Goal: Information Seeking & Learning: Learn about a topic

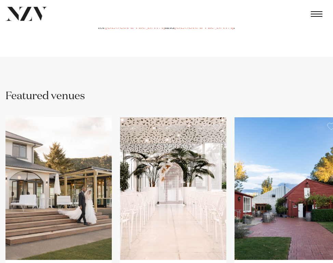
scroll to position [256, 0]
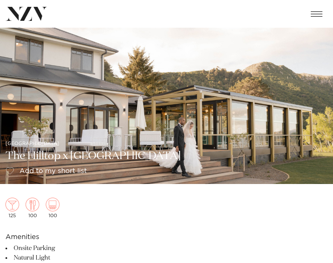
click at [319, 14] on span "button" at bounding box center [316, 14] width 12 height 1
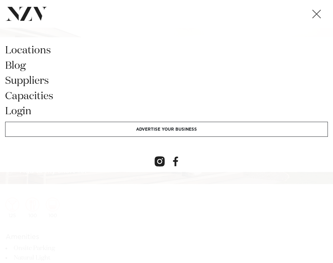
click at [317, 10] on button "button" at bounding box center [316, 14] width 22 height 16
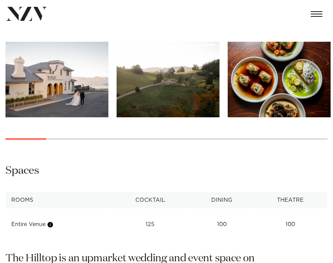
scroll to position [522, 0]
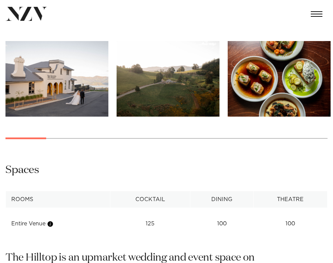
click at [69, 93] on img "1 / 23" at bounding box center [56, 78] width 103 height 75
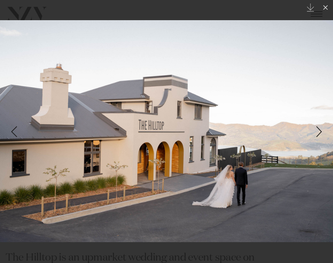
click at [321, 134] on div "Next slide" at bounding box center [318, 131] width 9 height 13
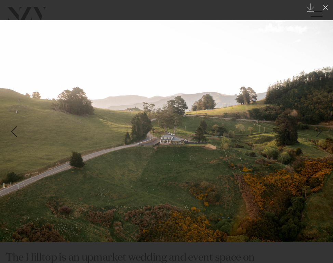
click at [21, 134] on link at bounding box center [12, 131] width 24 height 34
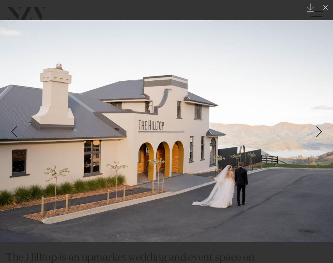
click at [319, 130] on div "Next slide" at bounding box center [318, 131] width 9 height 13
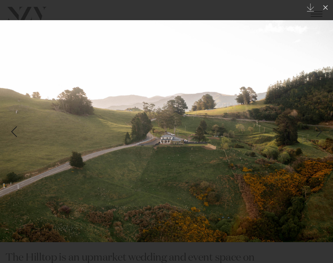
click at [319, 130] on div "Next slide" at bounding box center [318, 131] width 9 height 13
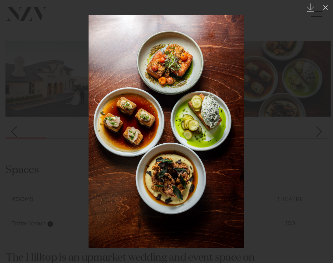
click at [323, 129] on div "Next slide" at bounding box center [318, 131] width 9 height 13
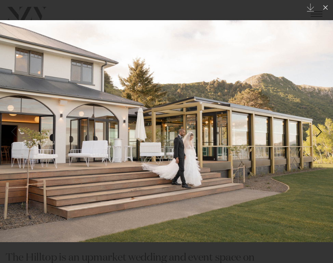
click at [323, 129] on div "Next slide" at bounding box center [318, 131] width 9 height 13
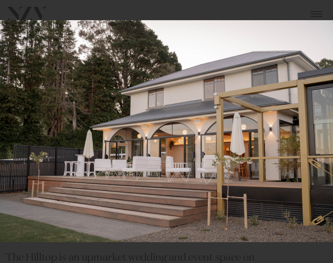
click at [323, 129] on div "5 / 23 Created with Sketch." at bounding box center [166, 131] width 333 height 263
click at [319, 129] on div "Next slide" at bounding box center [318, 131] width 9 height 13
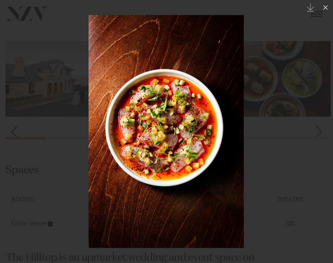
click at [319, 129] on div "Next slide" at bounding box center [318, 131] width 9 height 13
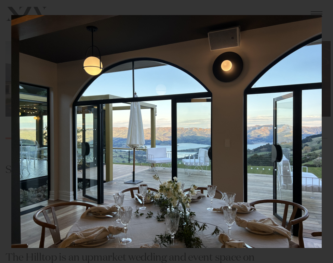
click at [319, 129] on div "7 / 23 Created with Sketch." at bounding box center [166, 131] width 333 height 263
click at [318, 129] on div "Next slide" at bounding box center [318, 131] width 9 height 13
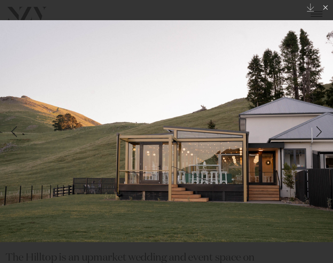
click at [318, 129] on div "Next slide" at bounding box center [318, 131] width 9 height 13
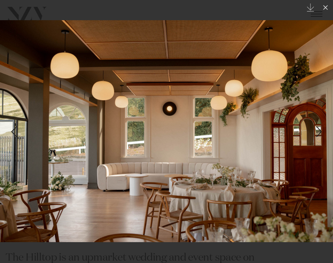
click at [318, 129] on div "9 / 23 Created with Sketch." at bounding box center [166, 131] width 333 height 263
click at [317, 131] on div "Next slide" at bounding box center [318, 131] width 9 height 13
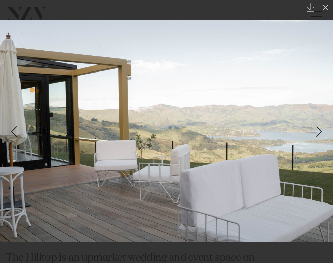
click at [318, 131] on div "Next slide" at bounding box center [318, 131] width 9 height 13
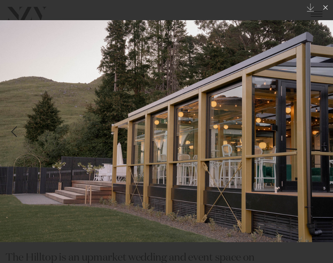
click at [318, 131] on div "11 / 23 Created with Sketch." at bounding box center [166, 131] width 333 height 263
click at [314, 134] on link at bounding box center [321, 131] width 24 height 34
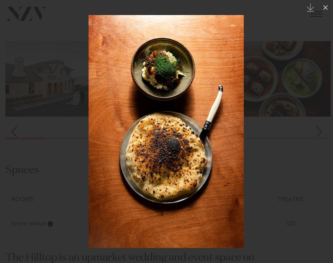
click at [314, 133] on div "Next slide" at bounding box center [318, 131] width 9 height 13
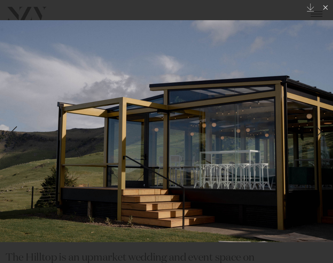
click at [314, 133] on div "Next slide" at bounding box center [318, 131] width 9 height 13
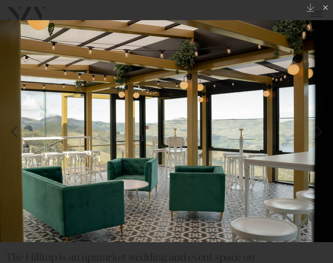
click at [314, 133] on div "Next slide" at bounding box center [318, 131] width 9 height 13
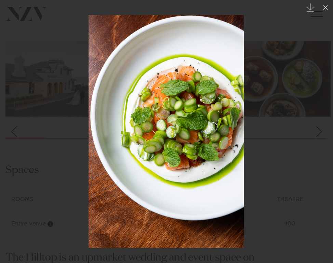
click at [318, 131] on div "Next slide" at bounding box center [318, 131] width 9 height 13
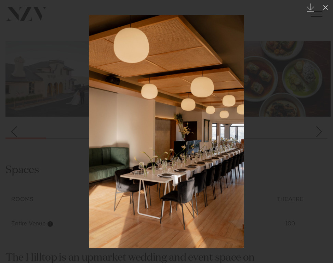
click at [318, 131] on div "Next slide" at bounding box center [318, 131] width 9 height 13
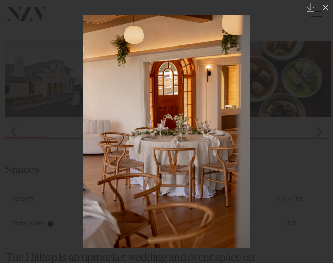
click at [318, 131] on div "Next slide" at bounding box center [318, 131] width 9 height 13
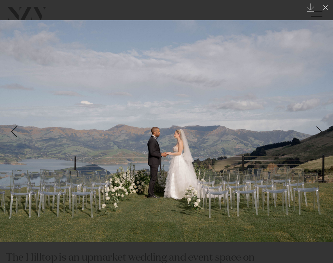
click at [318, 131] on div "Next slide" at bounding box center [318, 131] width 9 height 13
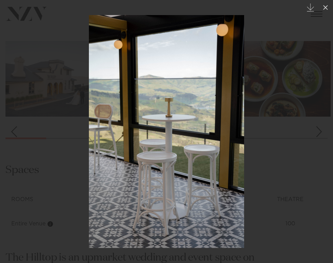
click at [318, 131] on div "Next slide" at bounding box center [318, 131] width 9 height 13
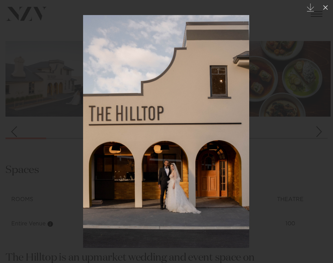
click at [318, 131] on div "20 / 23 Created with Sketch." at bounding box center [166, 131] width 333 height 263
click at [319, 130] on div "Next slide" at bounding box center [318, 131] width 9 height 13
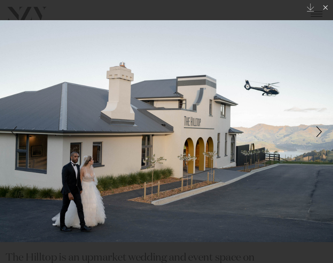
click at [319, 130] on div "Next slide" at bounding box center [318, 131] width 9 height 13
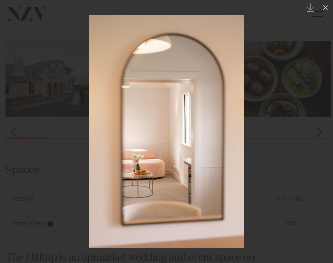
click at [318, 129] on div "Next slide" at bounding box center [318, 131] width 9 height 13
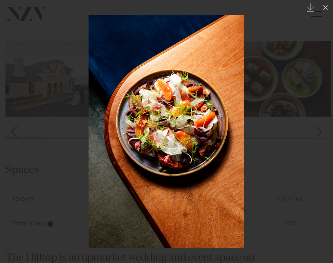
click at [318, 129] on div "Next slide" at bounding box center [318, 131] width 9 height 13
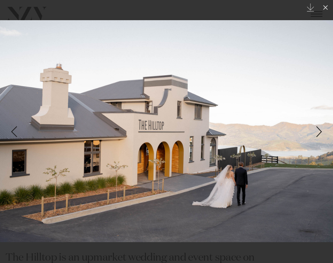
click at [318, 129] on div "Next slide" at bounding box center [318, 131] width 9 height 13
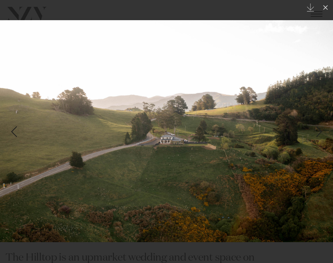
click at [317, 129] on div "Next slide" at bounding box center [318, 131] width 9 height 13
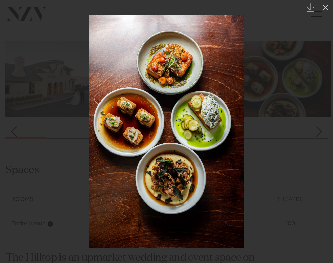
click at [317, 129] on div "Next slide" at bounding box center [318, 131] width 9 height 13
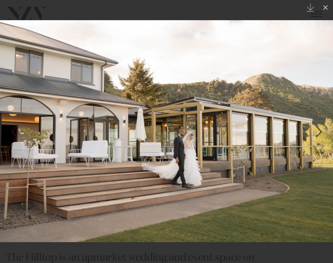
click at [317, 129] on div "Next slide" at bounding box center [318, 131] width 9 height 13
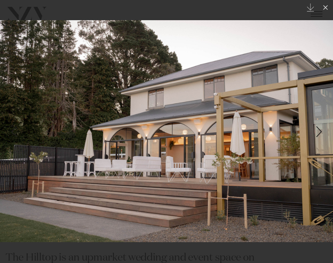
click at [317, 129] on div "Next slide" at bounding box center [318, 131] width 9 height 13
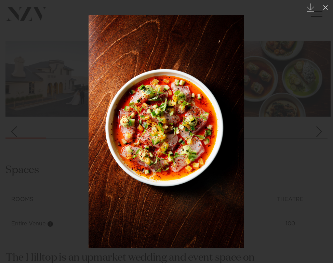
click at [317, 129] on div "Next slide" at bounding box center [318, 131] width 9 height 13
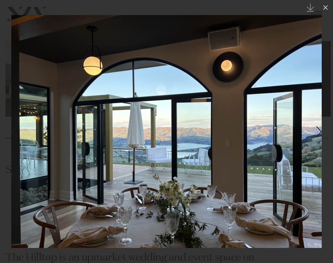
click at [317, 129] on div "Next slide" at bounding box center [318, 131] width 9 height 13
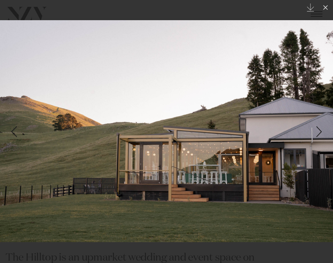
click at [12, 127] on div "Previous slide" at bounding box center [13, 131] width 9 height 13
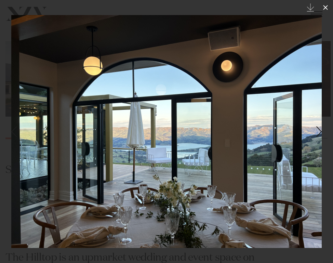
click at [326, 8] on icon at bounding box center [325, 7] width 8 height 8
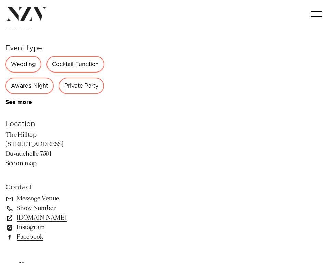
scroll to position [271, 0]
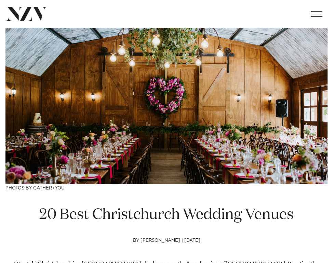
click at [311, 14] on span "button" at bounding box center [316, 14] width 12 height 1
